Goal: Task Accomplishment & Management: Complete application form

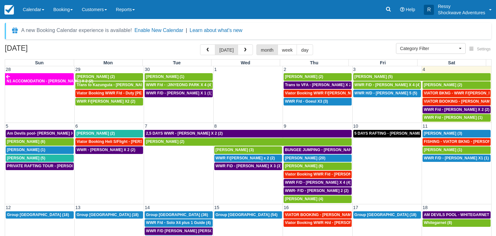
select select
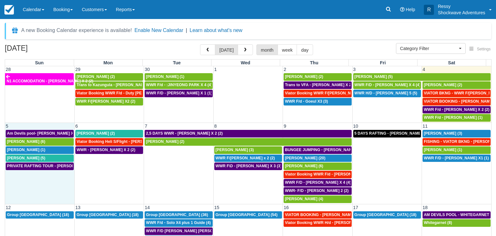
click at [57, 189] on td "PRIVATE RAFTING TOUR - DON CARLSON X 5 (5)" at bounding box center [39, 182] width 69 height 41
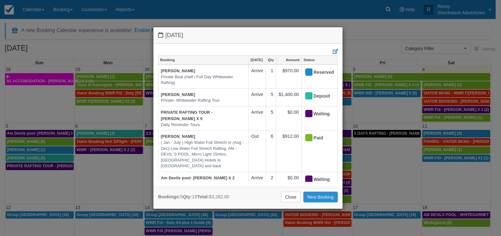
click at [310, 194] on link "New Booking" at bounding box center [320, 196] width 34 height 11
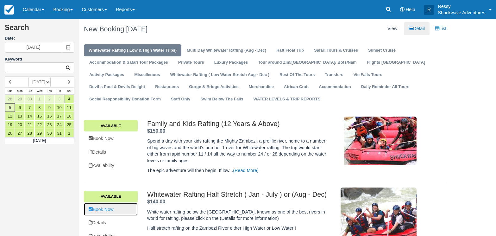
click at [124, 211] on link "Book Now" at bounding box center [111, 209] width 54 height 13
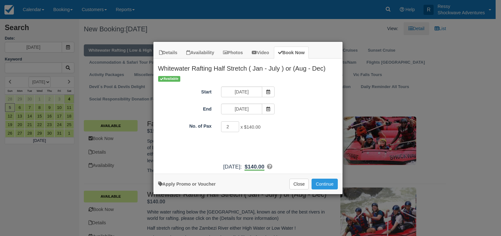
click at [235, 125] on input "2" at bounding box center [230, 126] width 18 height 11
click at [235, 125] on input "3" at bounding box center [230, 126] width 18 height 11
type input "2"
click at [237, 128] on input "2" at bounding box center [230, 126] width 18 height 11
click at [324, 184] on button "Continue" at bounding box center [324, 183] width 26 height 11
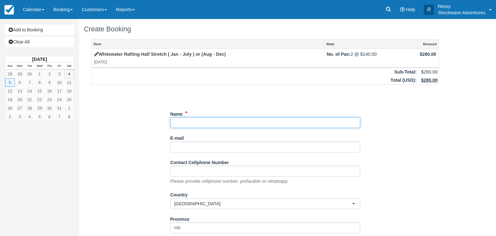
click at [198, 122] on input "Name" at bounding box center [265, 122] width 190 height 11
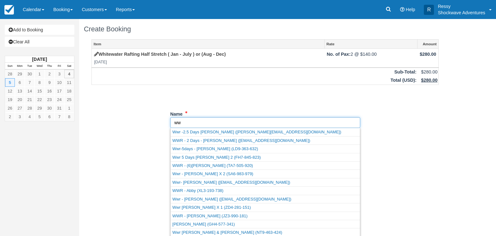
type input "w"
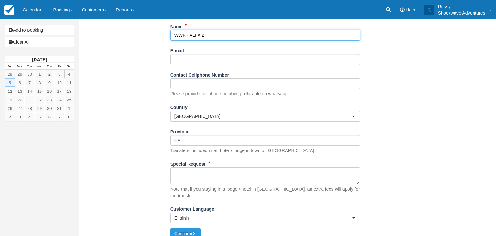
scroll to position [90, 0]
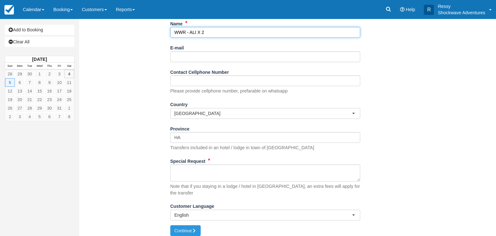
type input "WWR - ALI X 2"
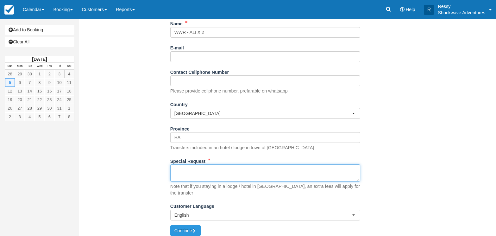
click at [182, 174] on textarea "Special Request" at bounding box center [265, 172] width 190 height 17
type textarea "p"
click at [243, 172] on textarea "PICK UP 0720 HOURS FROM ELLEPHANT HILLS HOTEL" at bounding box center [265, 172] width 190 height 17
type textarea "PICK UP 0720 HOURS FROM [GEOGRAPHIC_DATA]"
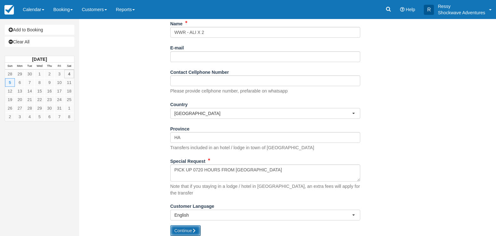
click at [186, 226] on button "Continue" at bounding box center [185, 230] width 30 height 11
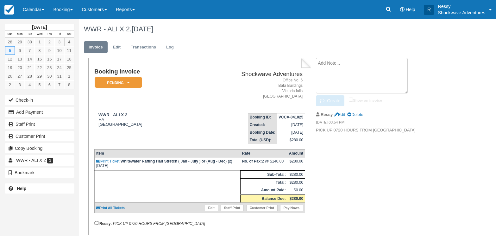
click at [343, 60] on textarea at bounding box center [362, 75] width 92 height 35
type textarea "AGENT : [PERSON_NAME]"
click at [321, 97] on button "Create" at bounding box center [330, 100] width 28 height 11
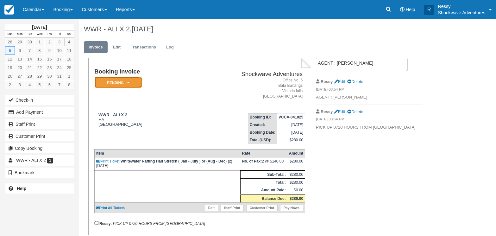
click at [123, 84] on em "Pending" at bounding box center [118, 82] width 47 height 11
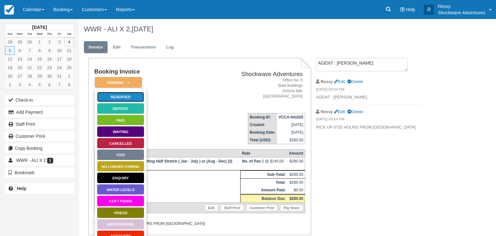
click at [120, 96] on link "Reserved" at bounding box center [120, 96] width 47 height 11
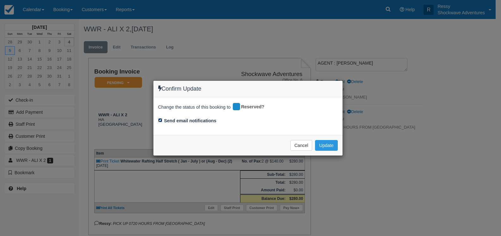
click at [159, 118] on input "Send email notifications" at bounding box center [160, 120] width 4 height 4
checkbox input "false"
click at [328, 143] on button "Update" at bounding box center [326, 145] width 22 height 11
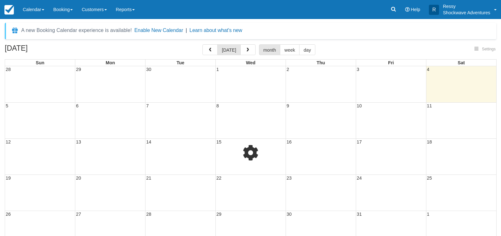
select select
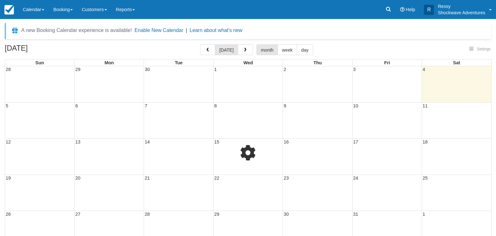
select select
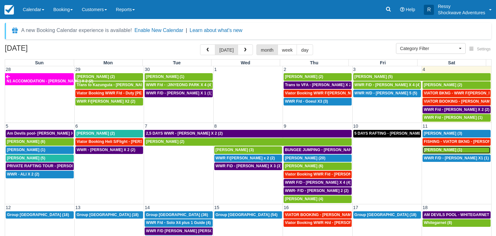
click at [448, 151] on div "Mihir Sheth (1)" at bounding box center [455, 149] width 65 height 5
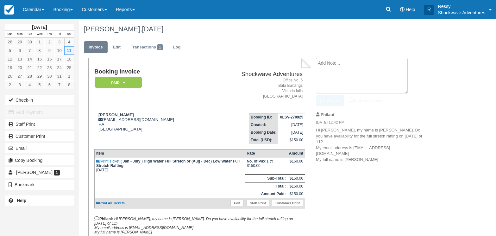
click at [350, 63] on textarea at bounding box center [362, 75] width 92 height 35
type textarea "p"
type textarea "Pick up 0800 hours from N1 Hotel"
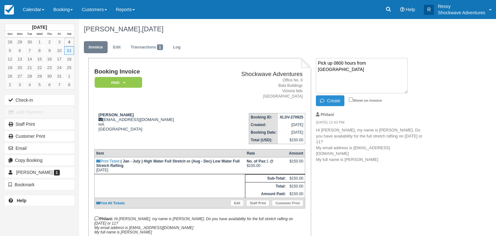
click at [320, 100] on icon "button" at bounding box center [323, 100] width 7 height 4
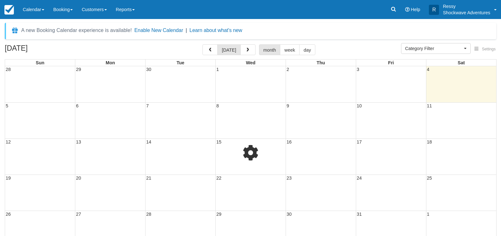
select select
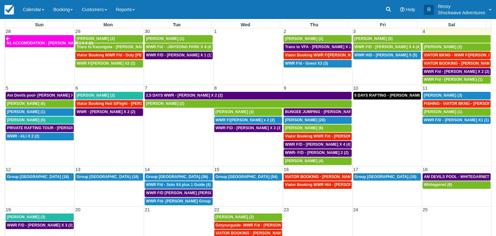
scroll to position [50, 0]
